Goal: Information Seeking & Learning: Learn about a topic

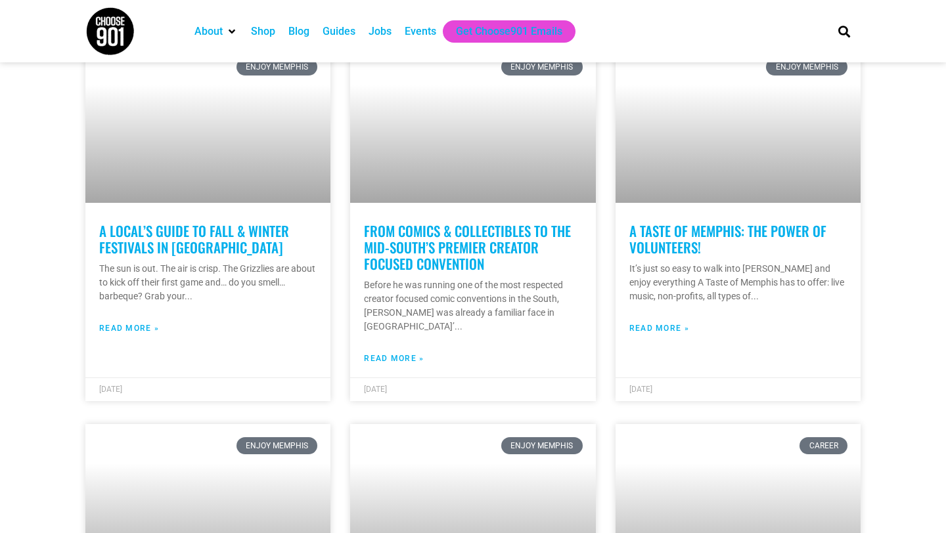
scroll to position [1536, 0]
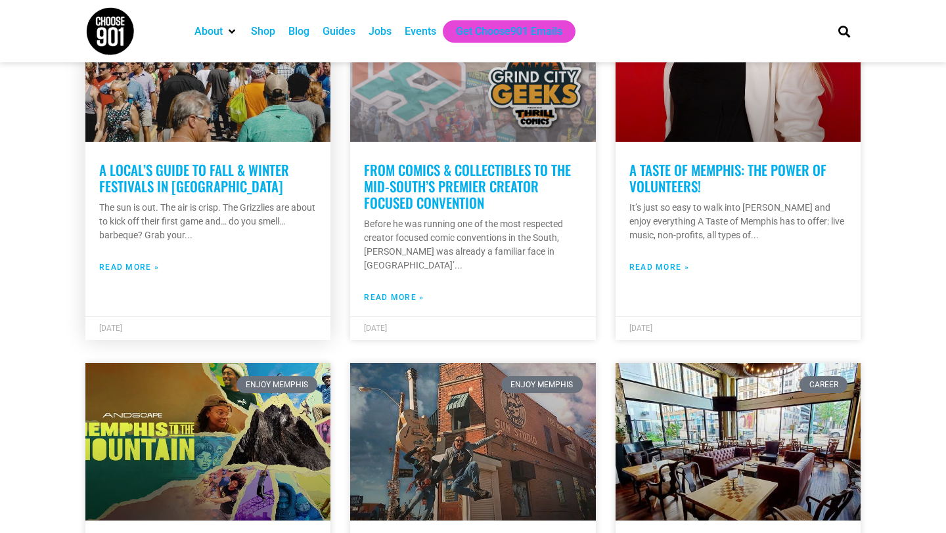
click at [277, 160] on link "A Local’s Guide to Fall & Winter Festivals in [GEOGRAPHIC_DATA]" at bounding box center [194, 178] width 190 height 37
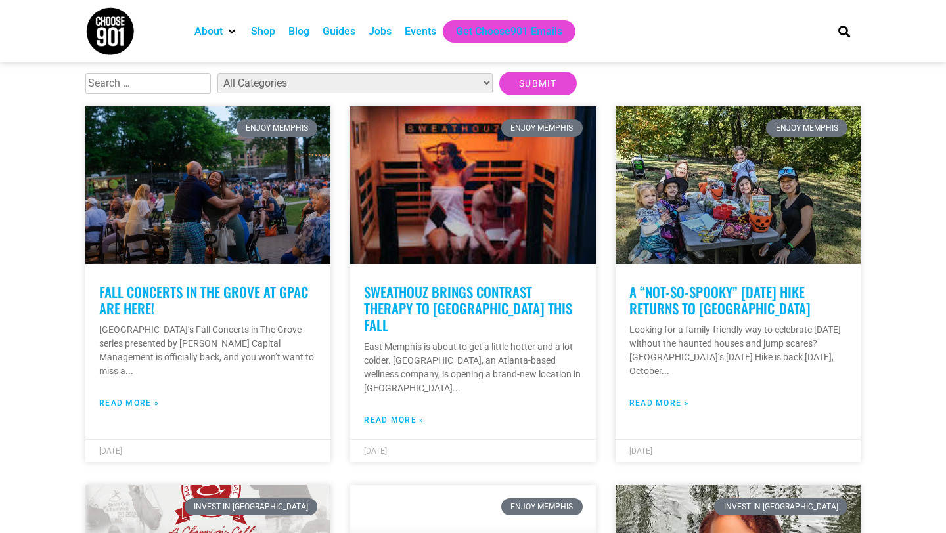
scroll to position [299, 0]
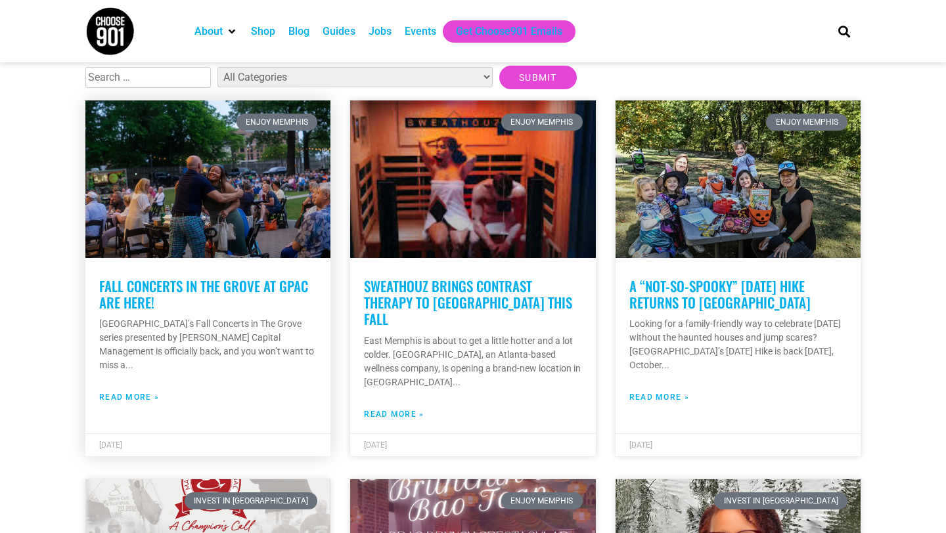
click at [202, 289] on link "Fall Concerts in The Grove at GPAC are Here!" at bounding box center [203, 294] width 209 height 37
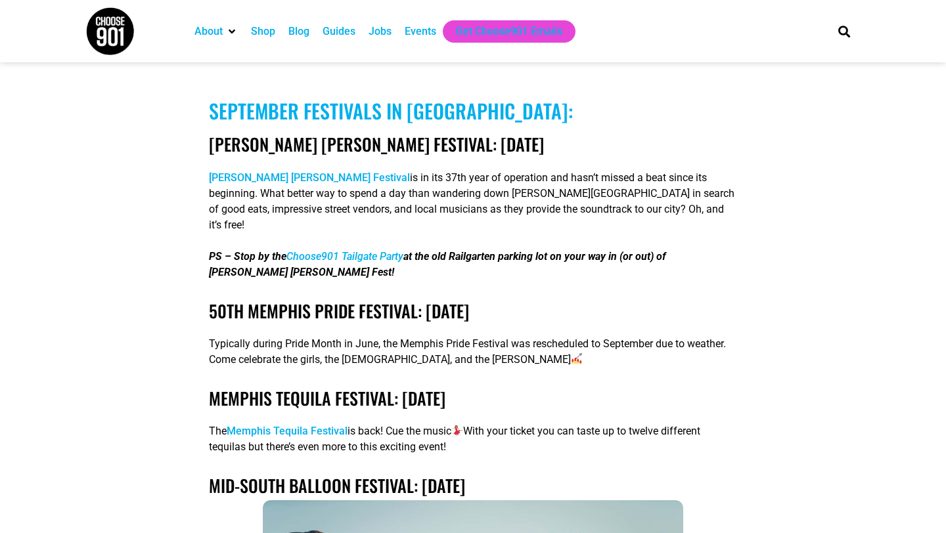
scroll to position [1022, 0]
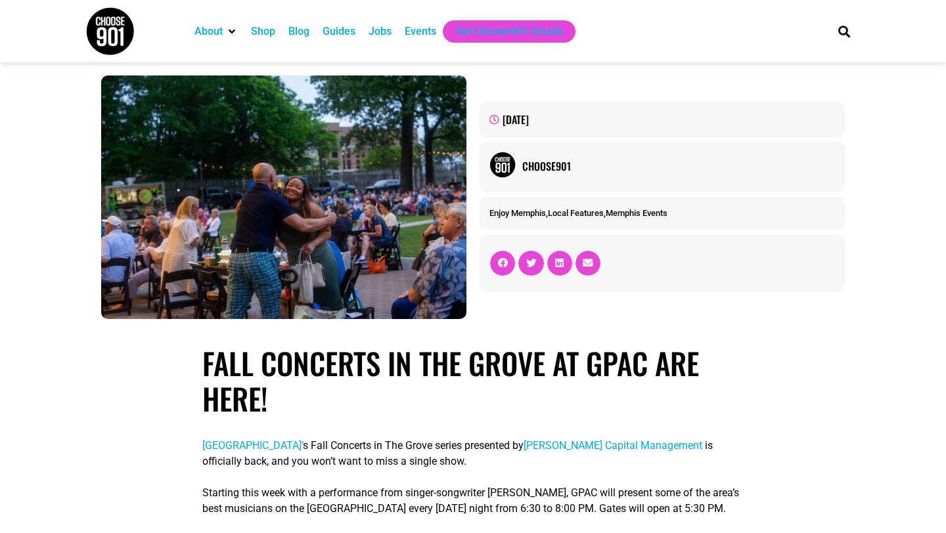
click at [120, 22] on img at bounding box center [109, 31] width 49 height 49
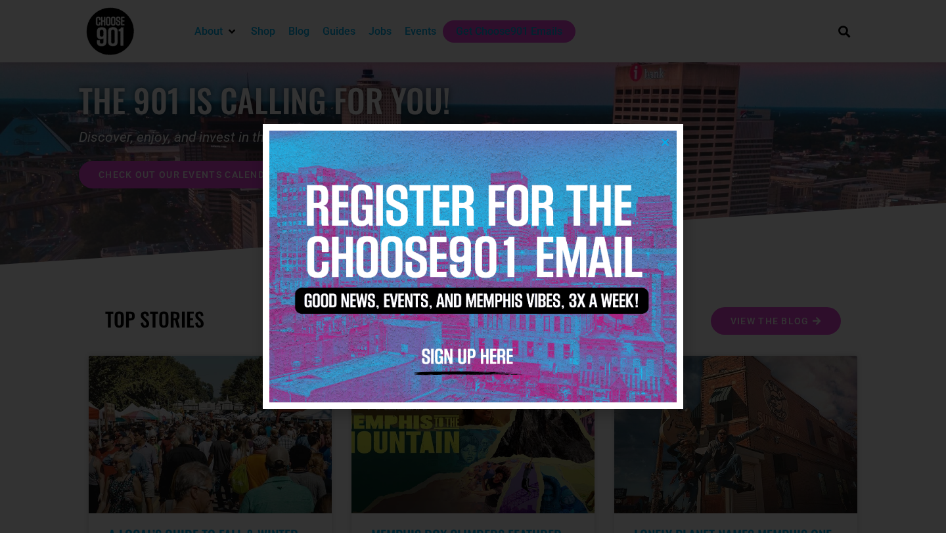
click at [662, 141] on icon "Close" at bounding box center [665, 142] width 10 height 10
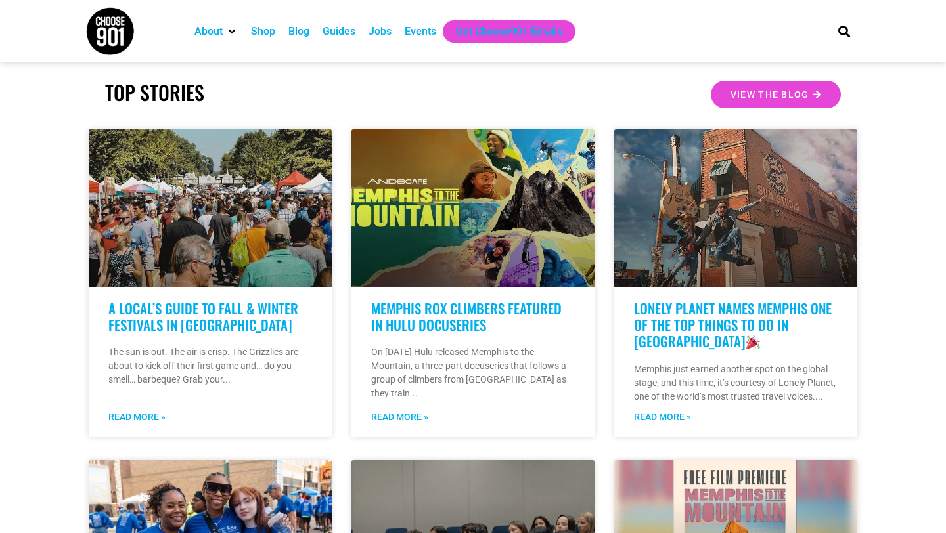
scroll to position [289, 0]
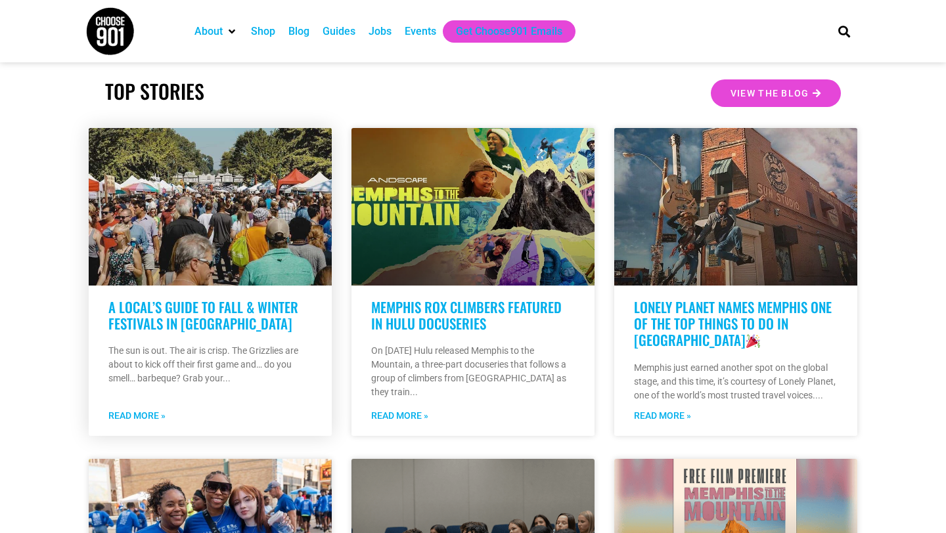
click at [235, 312] on link "A Local’s Guide to Fall & Winter Festivals in [GEOGRAPHIC_DATA]" at bounding box center [203, 315] width 190 height 37
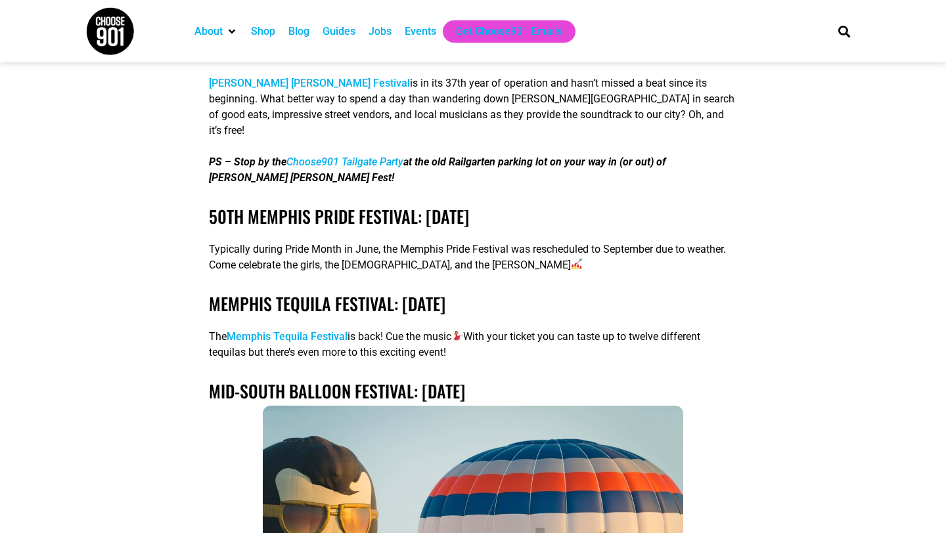
scroll to position [1119, 0]
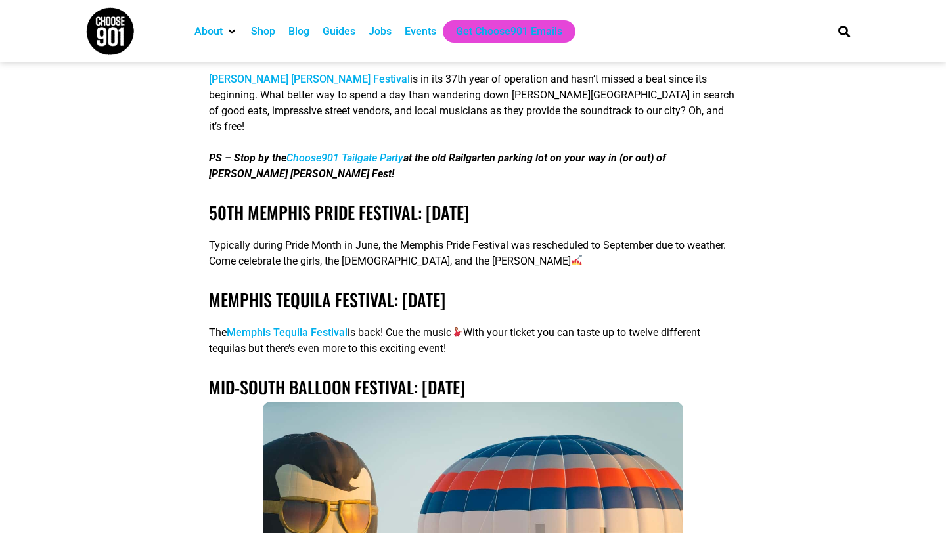
drag, startPoint x: 211, startPoint y: 195, endPoint x: 813, endPoint y: 14, distance: 628.3
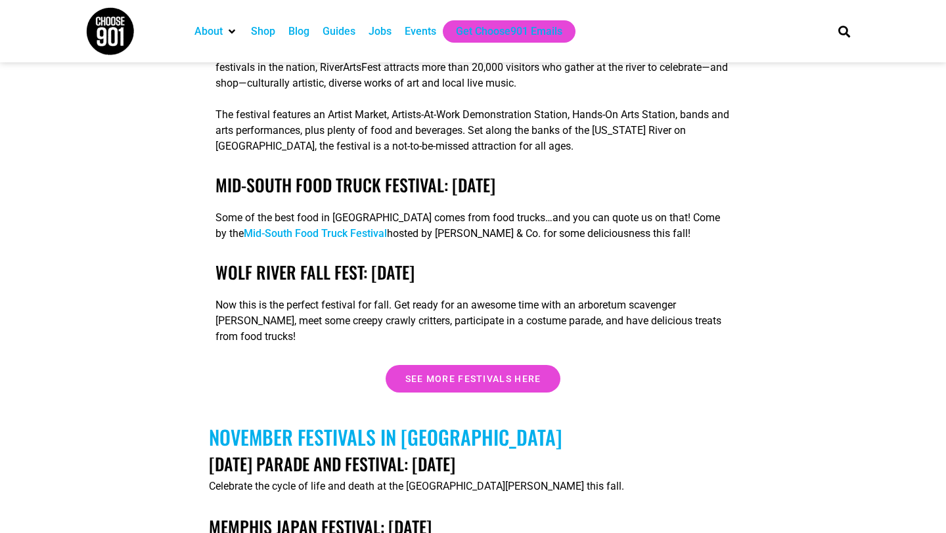
scroll to position [3817, 0]
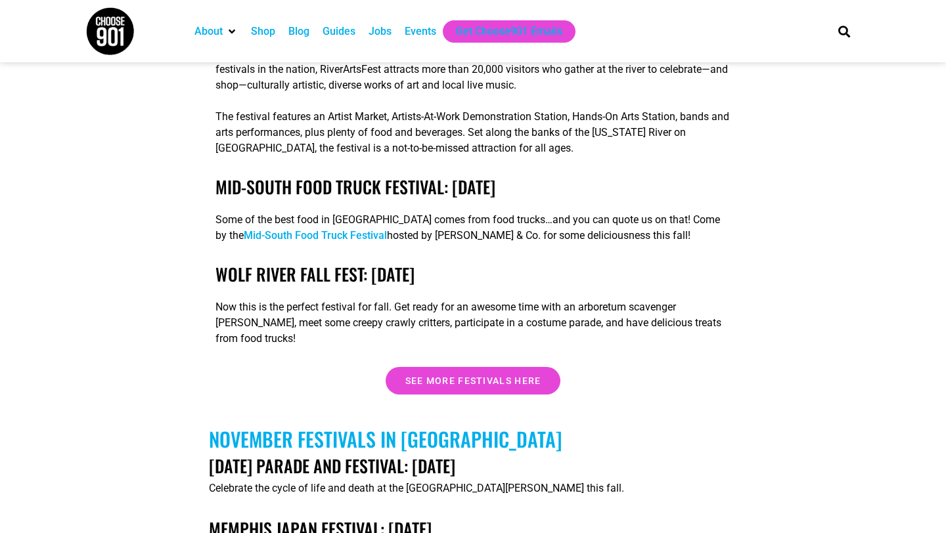
click at [320, 229] on link "Mid-South Food Truck Festival" at bounding box center [315, 235] width 143 height 12
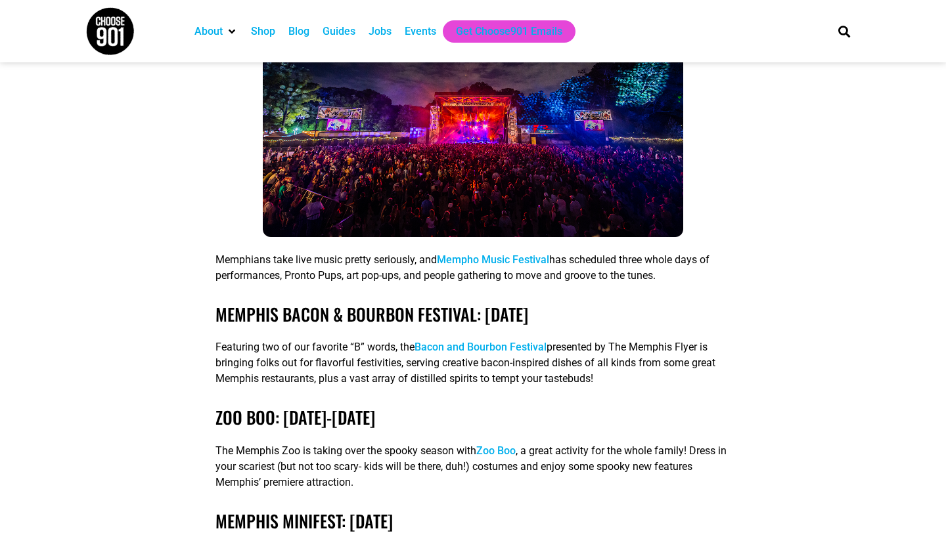
scroll to position [2838, 0]
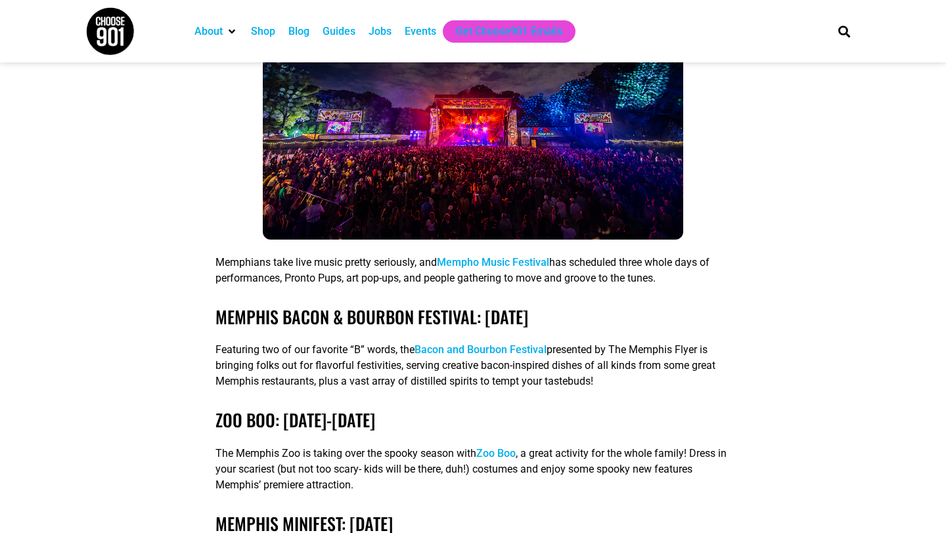
click at [483, 344] on link "Bacon and Bourbon Festival" at bounding box center [481, 350] width 132 height 12
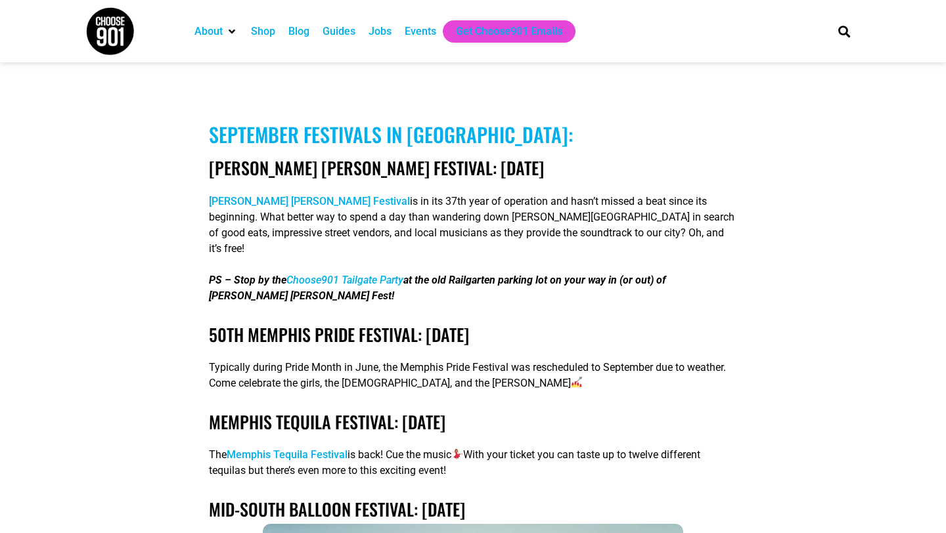
scroll to position [1015, 0]
